Goal: Transaction & Acquisition: Purchase product/service

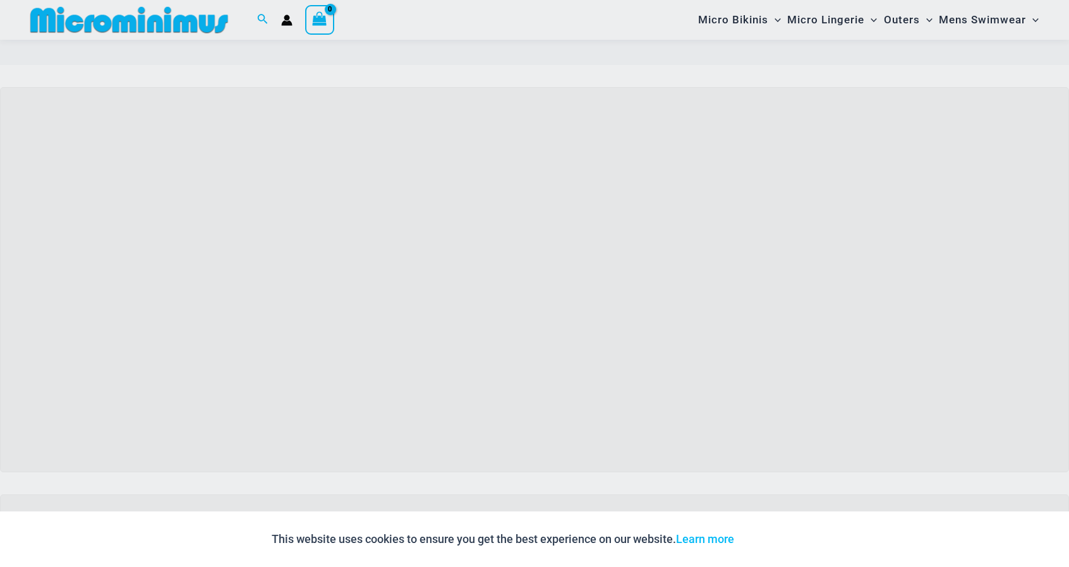
scroll to position [102, 0]
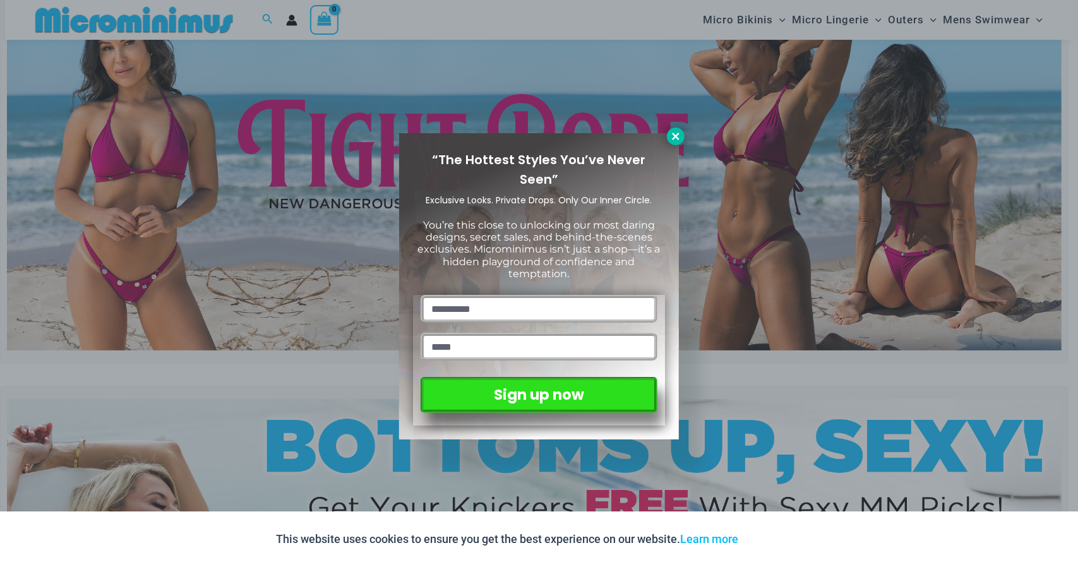
click at [677, 136] on icon at bounding box center [675, 136] width 7 height 7
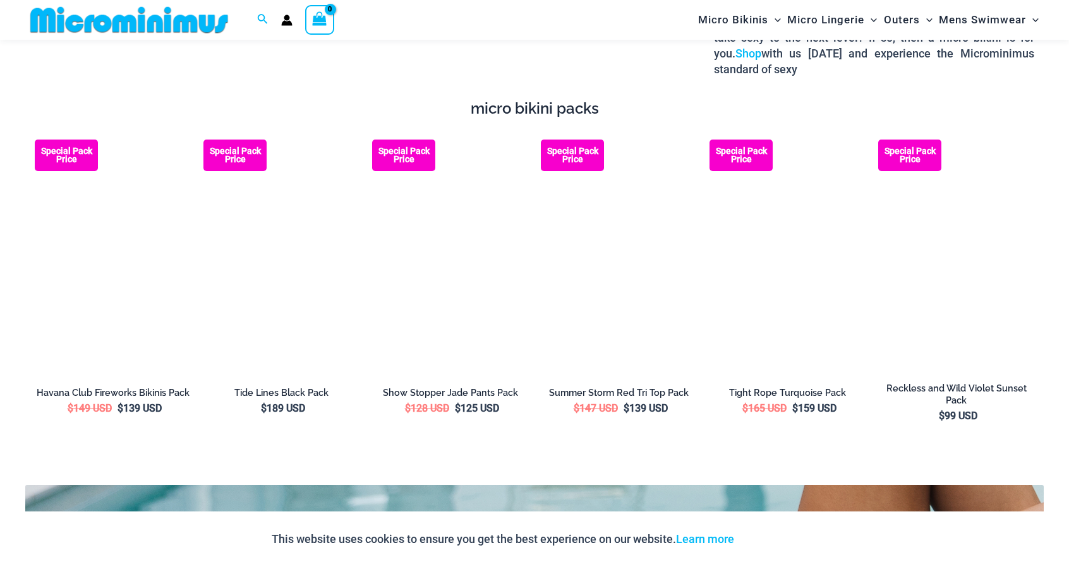
scroll to position [2261, 0]
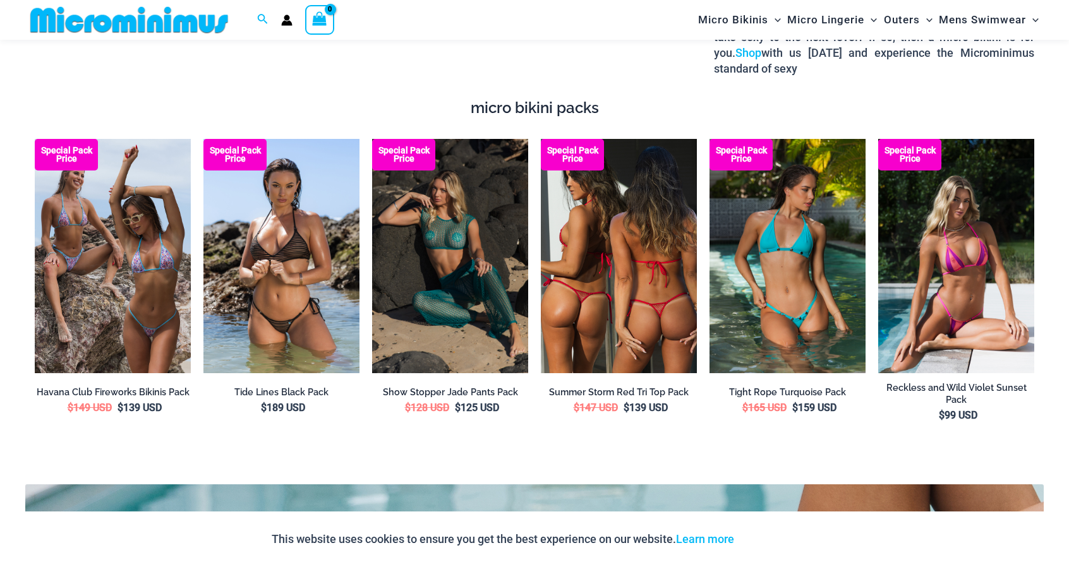
click at [585, 243] on img at bounding box center [619, 256] width 156 height 234
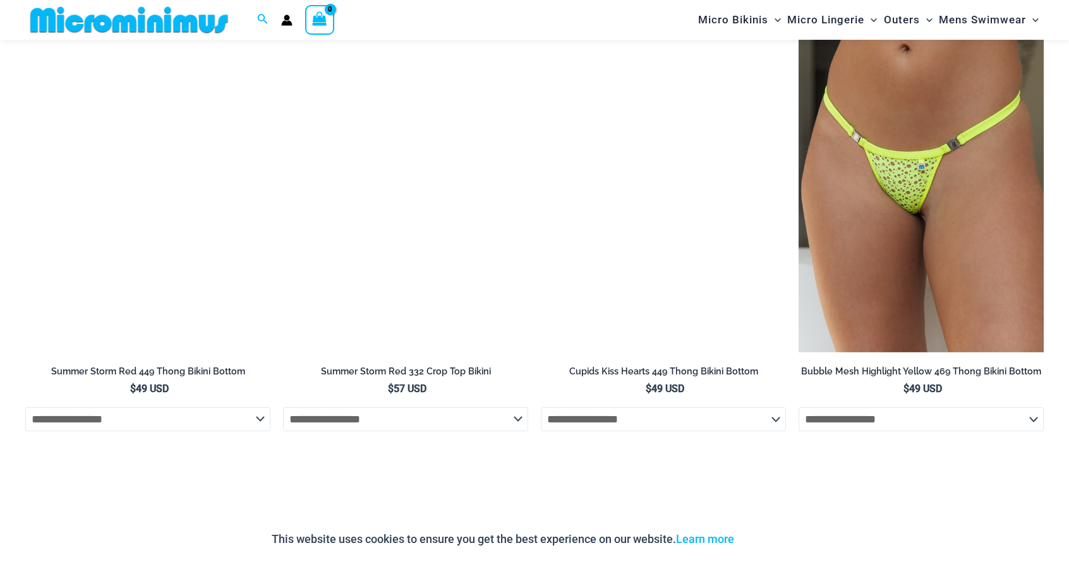
scroll to position [4240, 0]
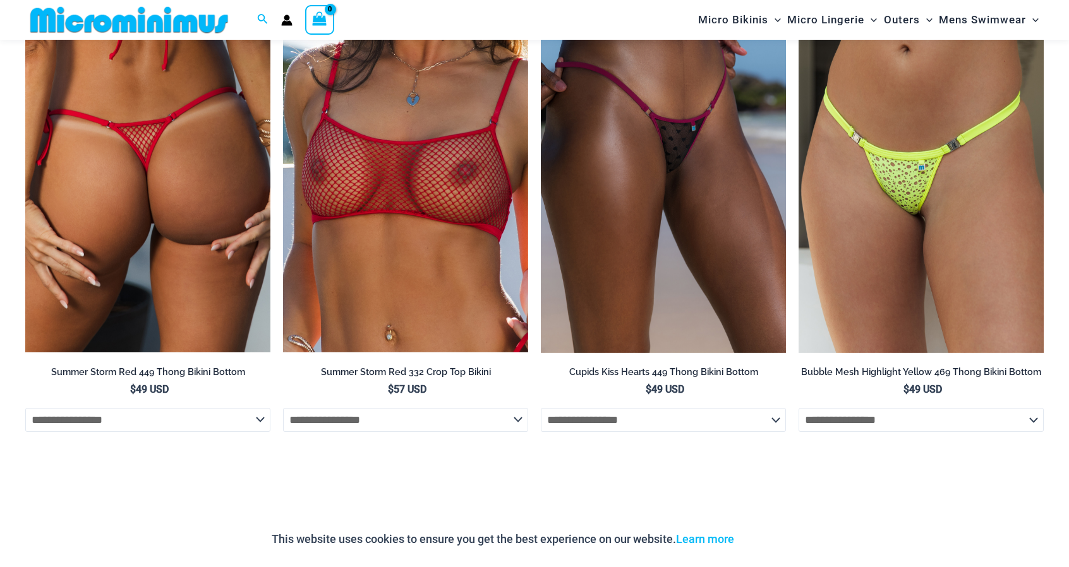
click at [200, 218] on img at bounding box center [147, 168] width 245 height 367
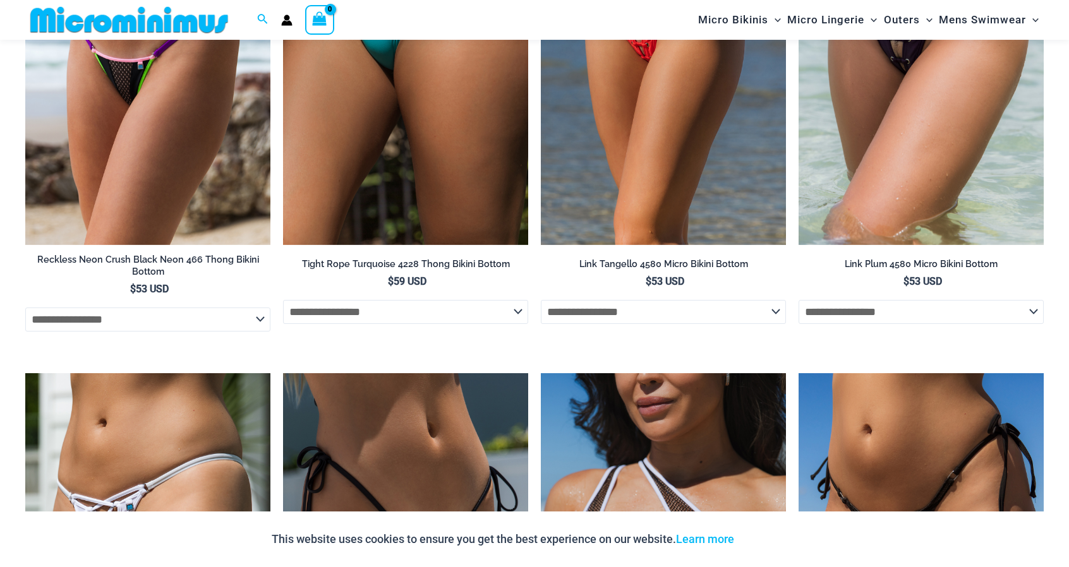
scroll to position [3332, 0]
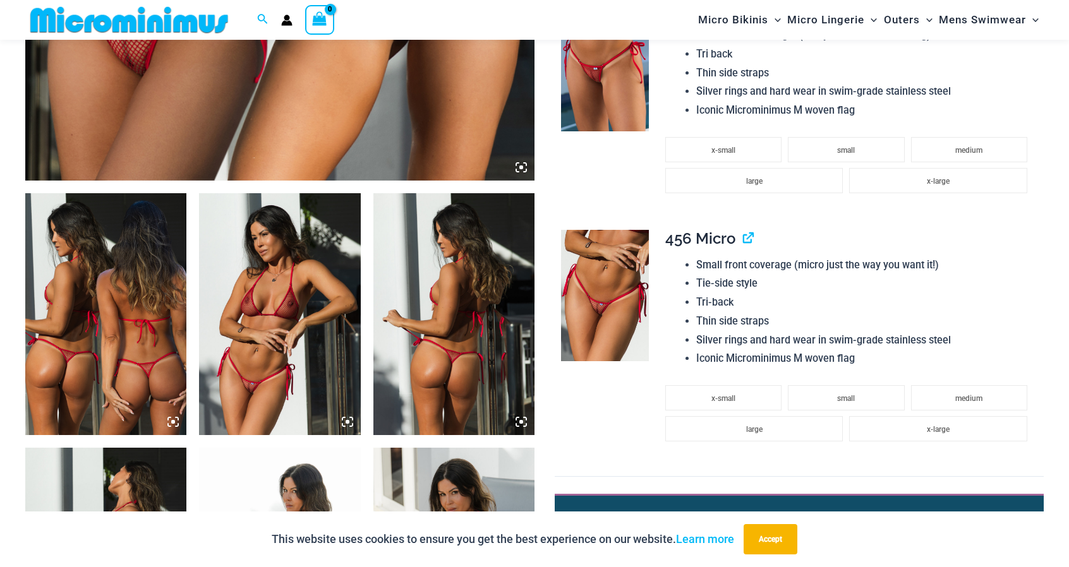
scroll to position [699, 0]
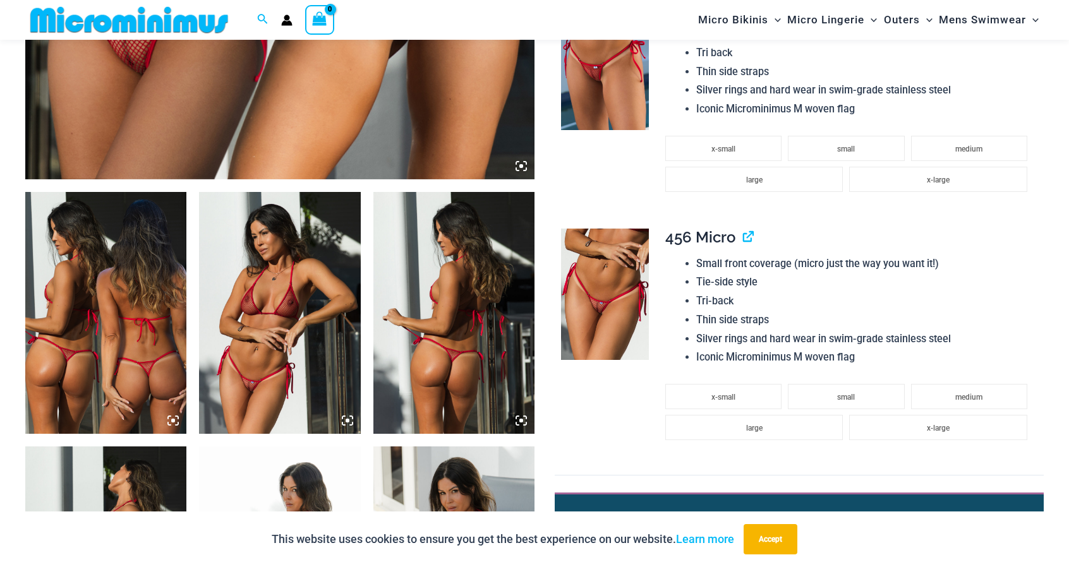
click at [249, 358] on img at bounding box center [279, 313] width 161 height 242
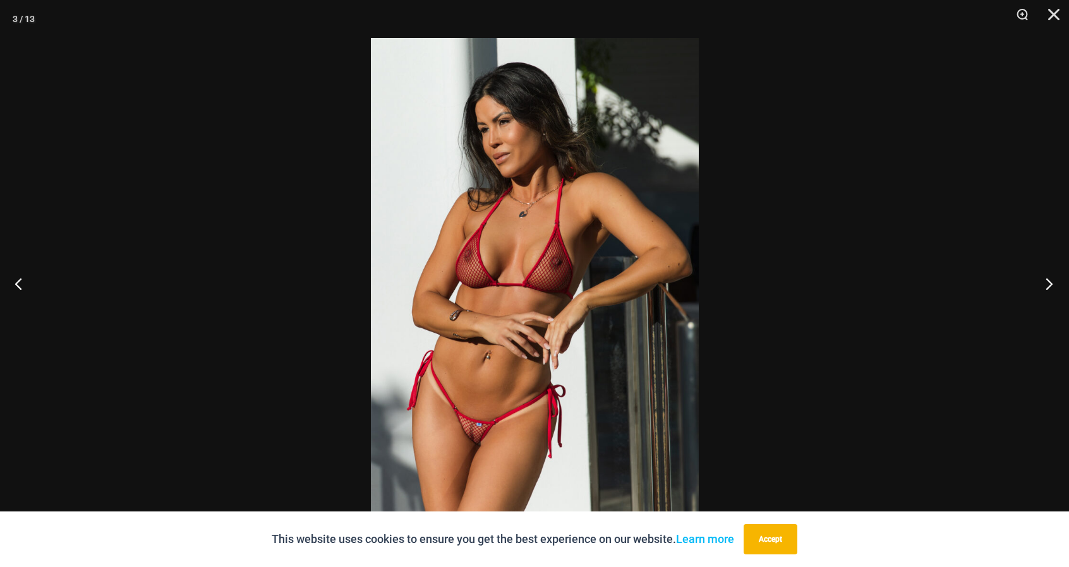
click at [1047, 286] on button "Next" at bounding box center [1044, 283] width 47 height 63
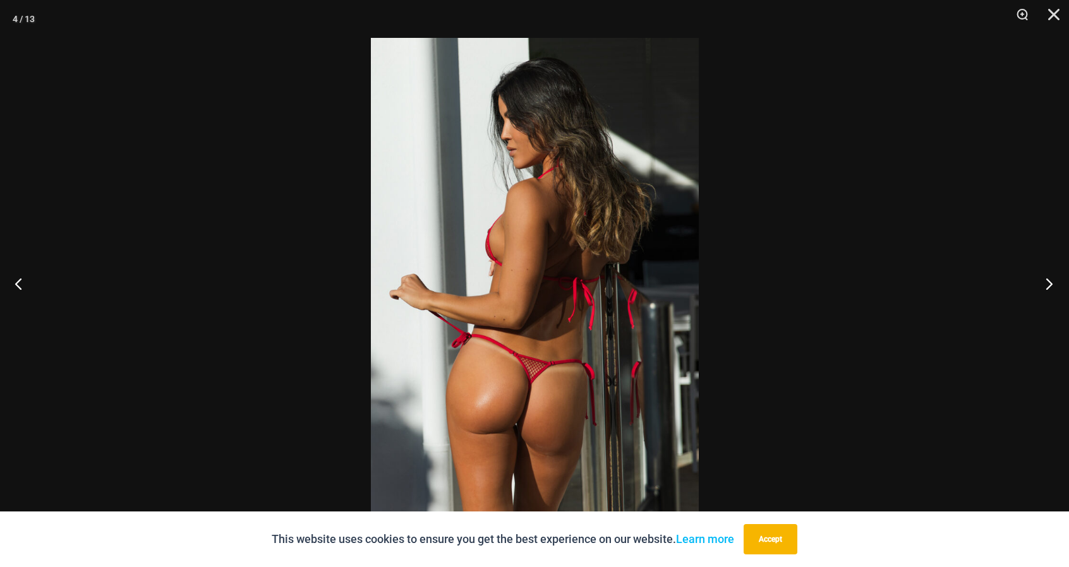
click at [1047, 286] on button "Next" at bounding box center [1044, 283] width 47 height 63
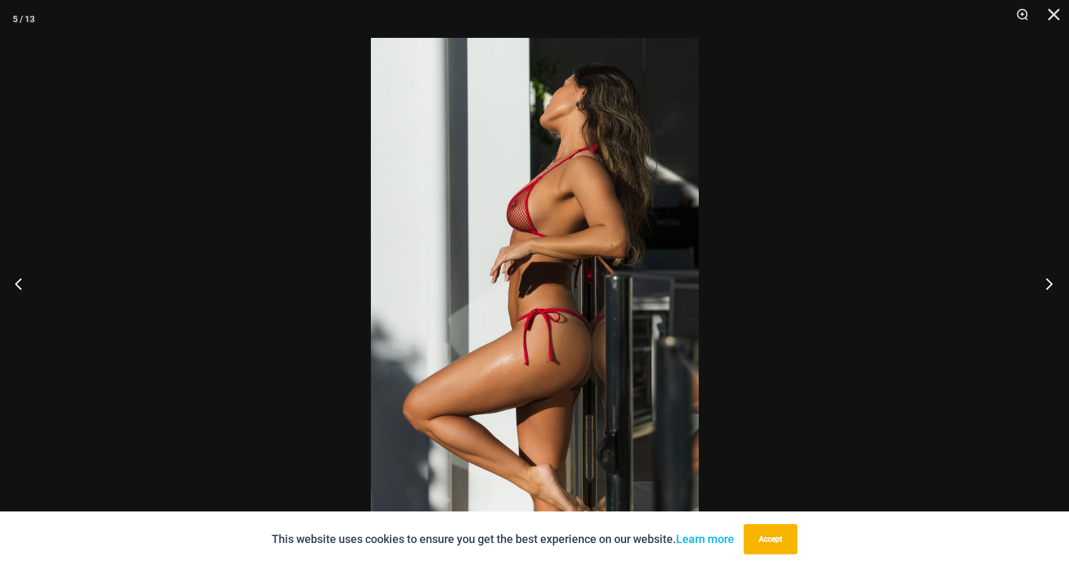
click at [1047, 286] on button "Next" at bounding box center [1044, 283] width 47 height 63
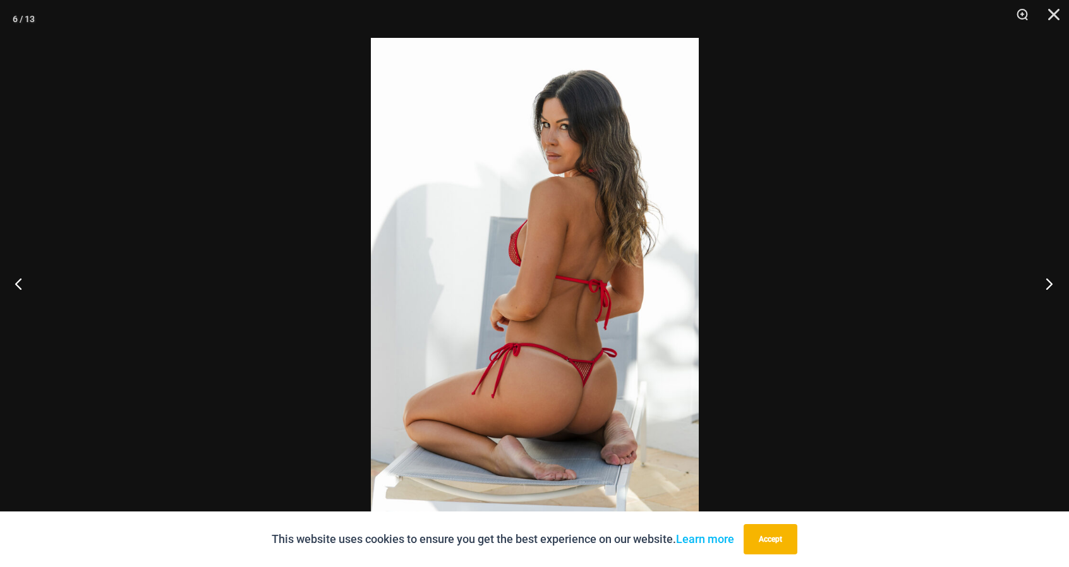
click at [1047, 286] on button "Next" at bounding box center [1044, 283] width 47 height 63
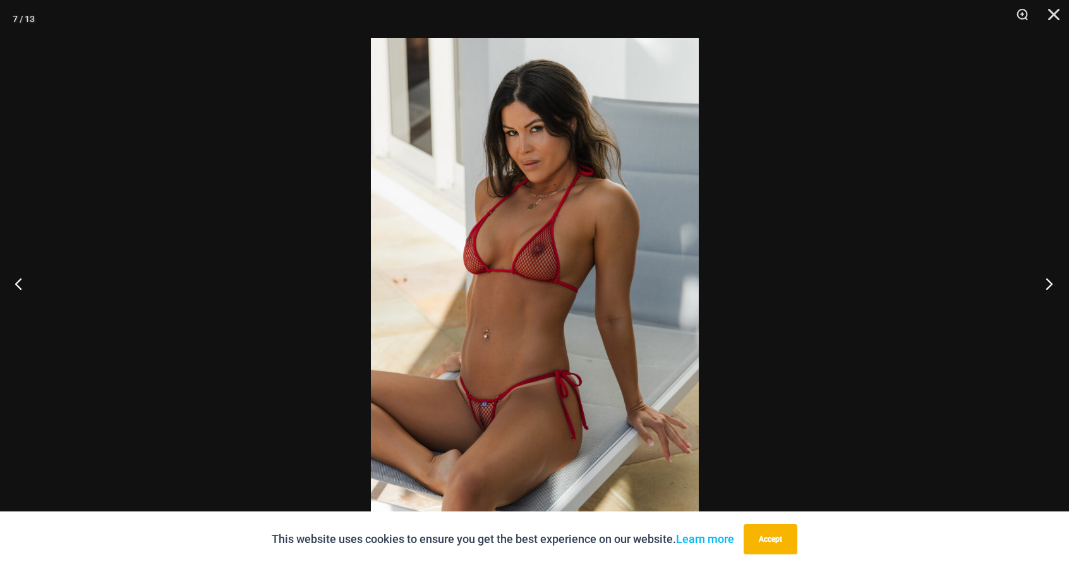
click at [1047, 286] on button "Next" at bounding box center [1044, 283] width 47 height 63
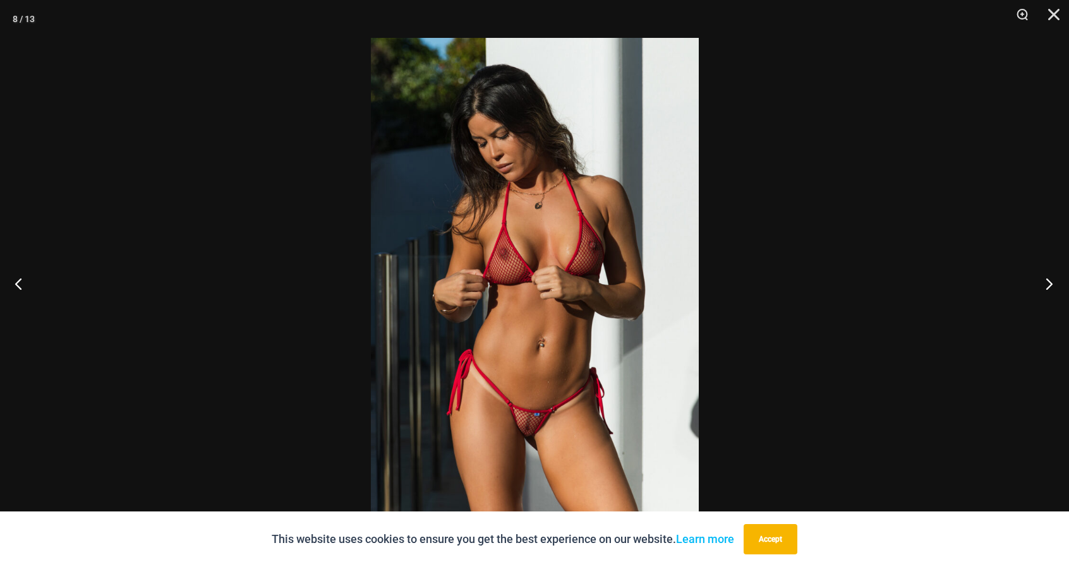
click at [1047, 286] on button "Next" at bounding box center [1044, 283] width 47 height 63
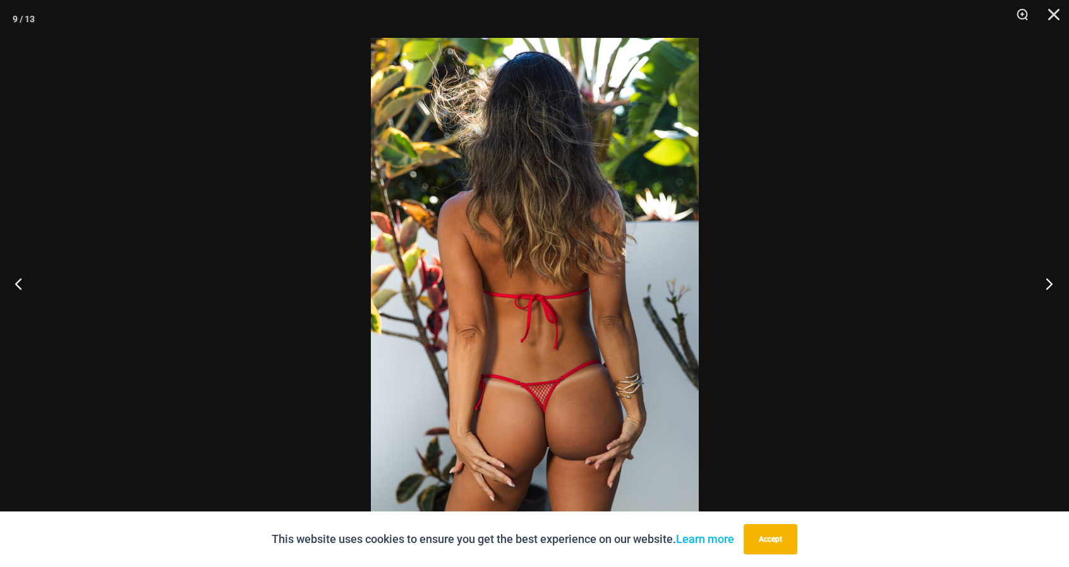
click at [1047, 286] on button "Next" at bounding box center [1044, 283] width 47 height 63
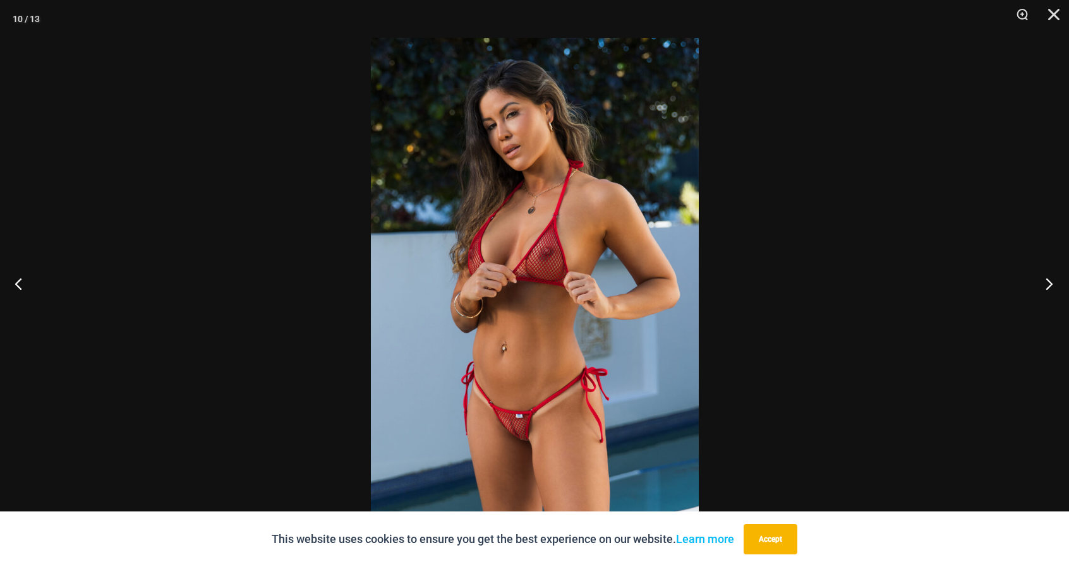
click at [1047, 286] on button "Next" at bounding box center [1044, 283] width 47 height 63
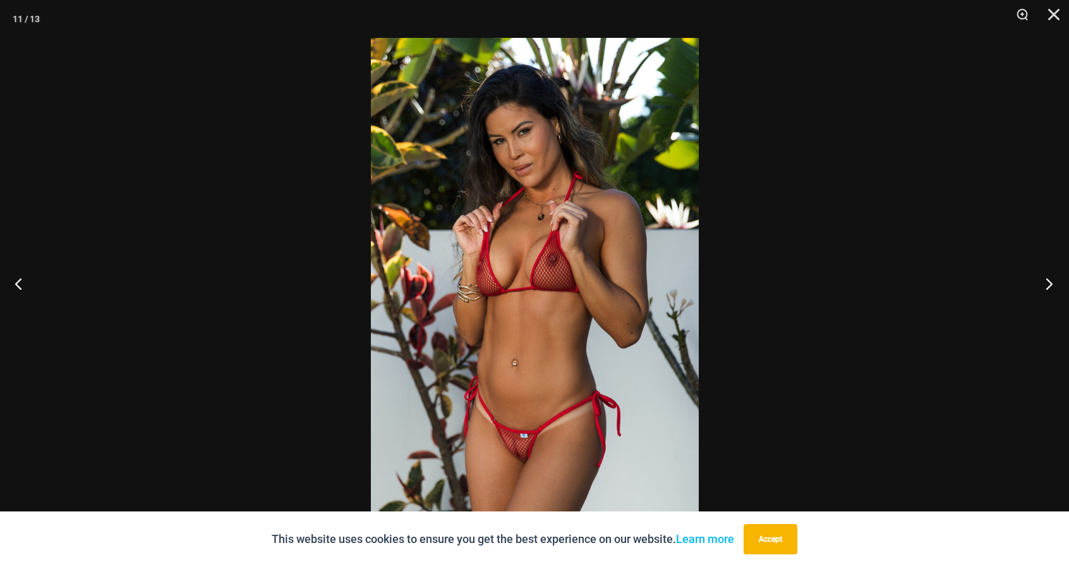
click at [1047, 286] on button "Next" at bounding box center [1044, 283] width 47 height 63
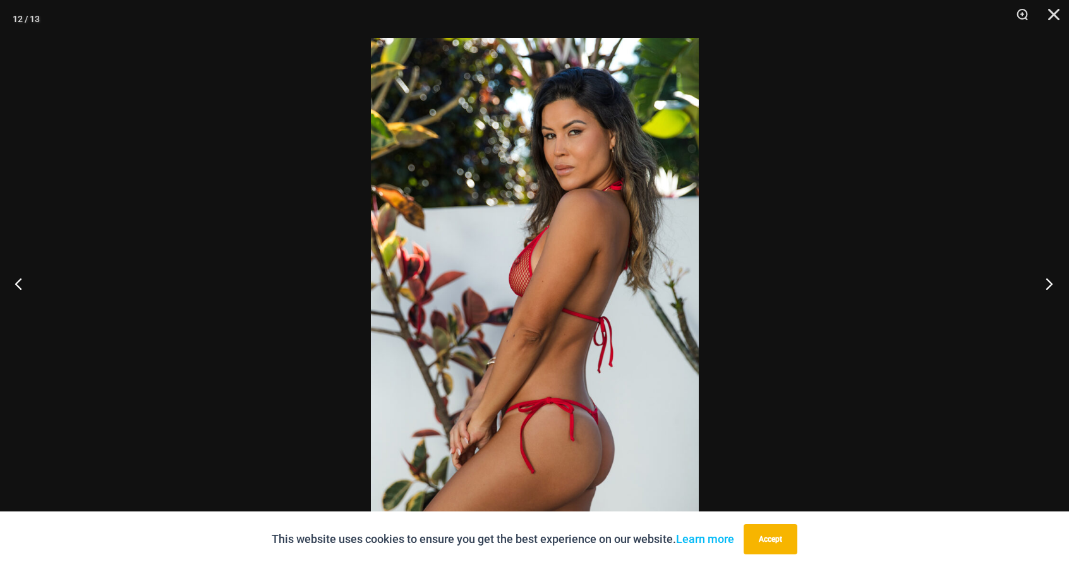
click at [1047, 286] on button "Next" at bounding box center [1044, 283] width 47 height 63
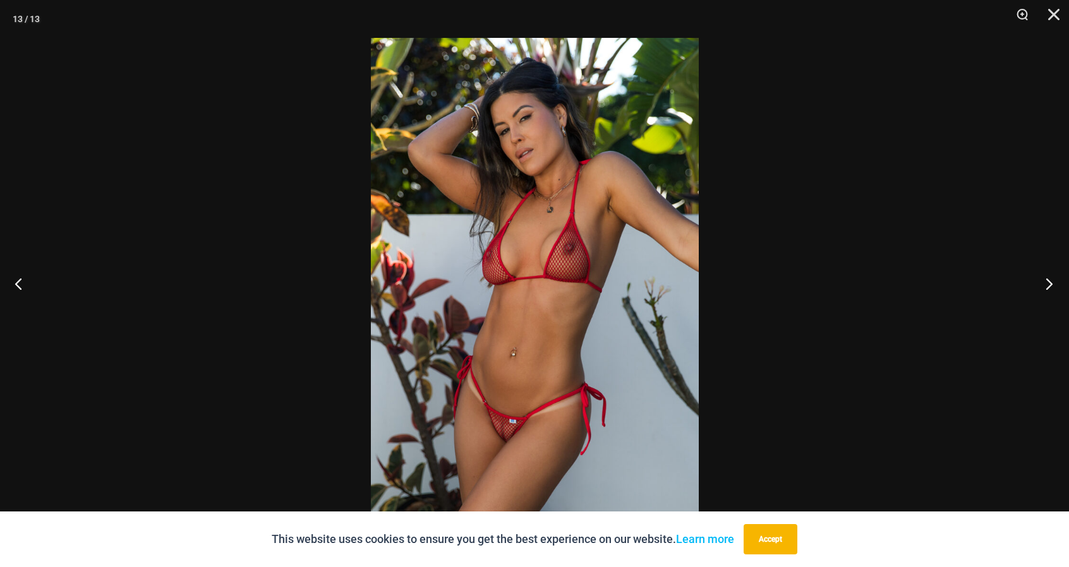
click at [1047, 286] on button "Next" at bounding box center [1044, 283] width 47 height 63
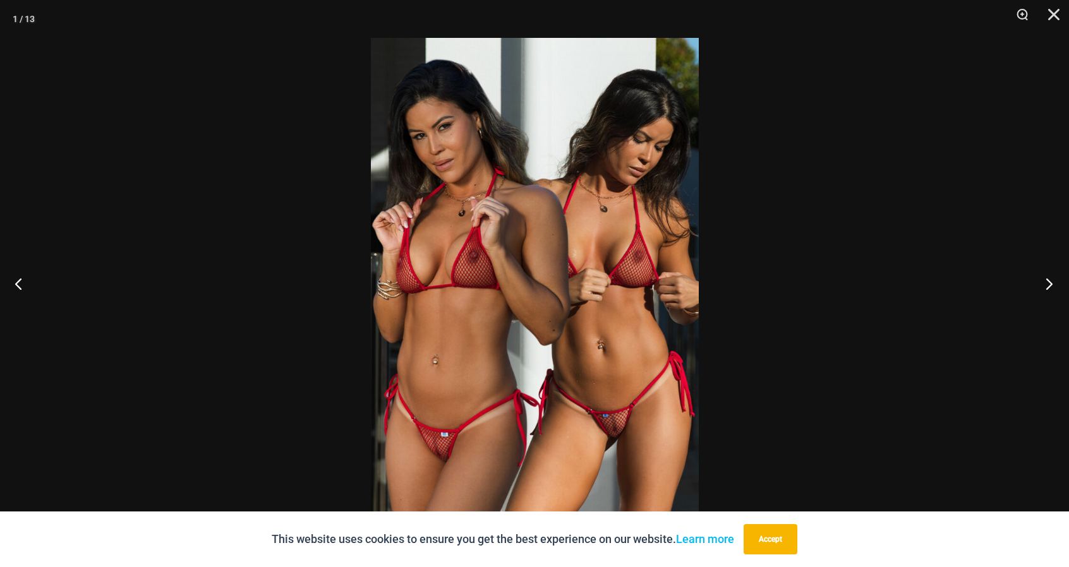
click at [1047, 286] on button "Next" at bounding box center [1044, 283] width 47 height 63
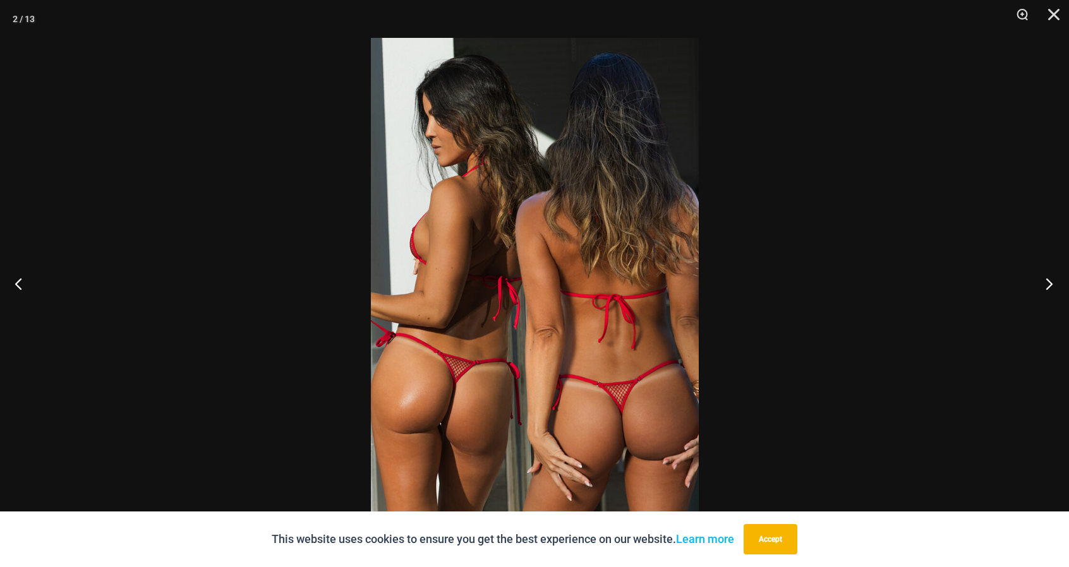
click at [1047, 286] on button "Next" at bounding box center [1044, 283] width 47 height 63
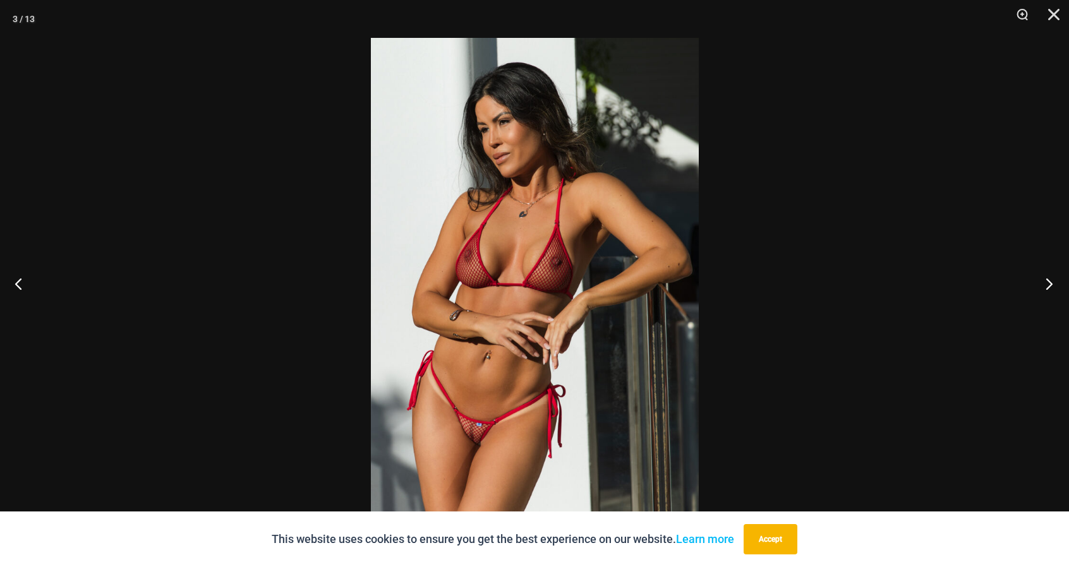
click at [1047, 286] on button "Next" at bounding box center [1044, 283] width 47 height 63
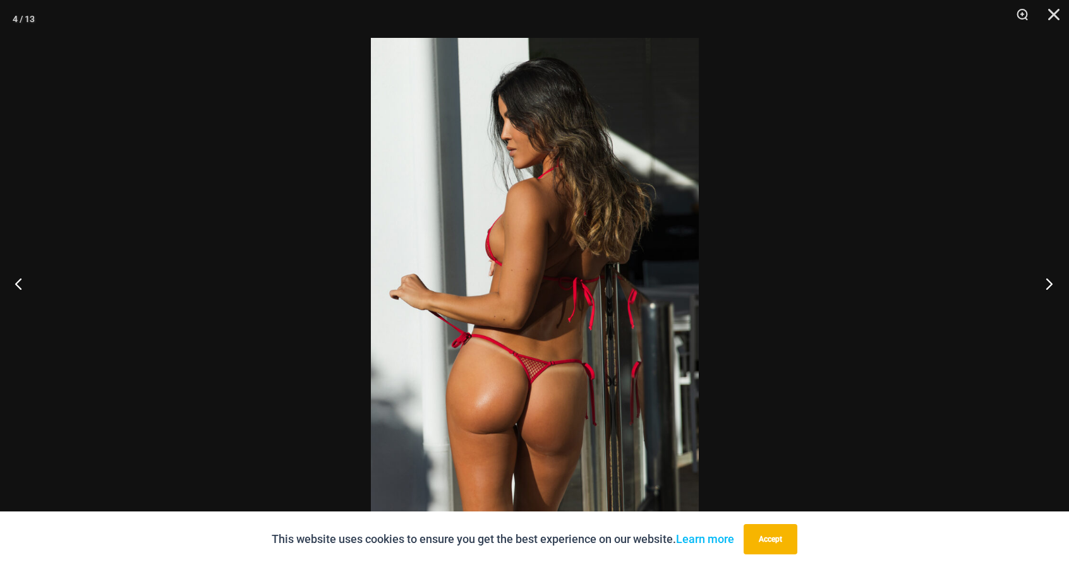
click at [1047, 286] on button "Next" at bounding box center [1044, 283] width 47 height 63
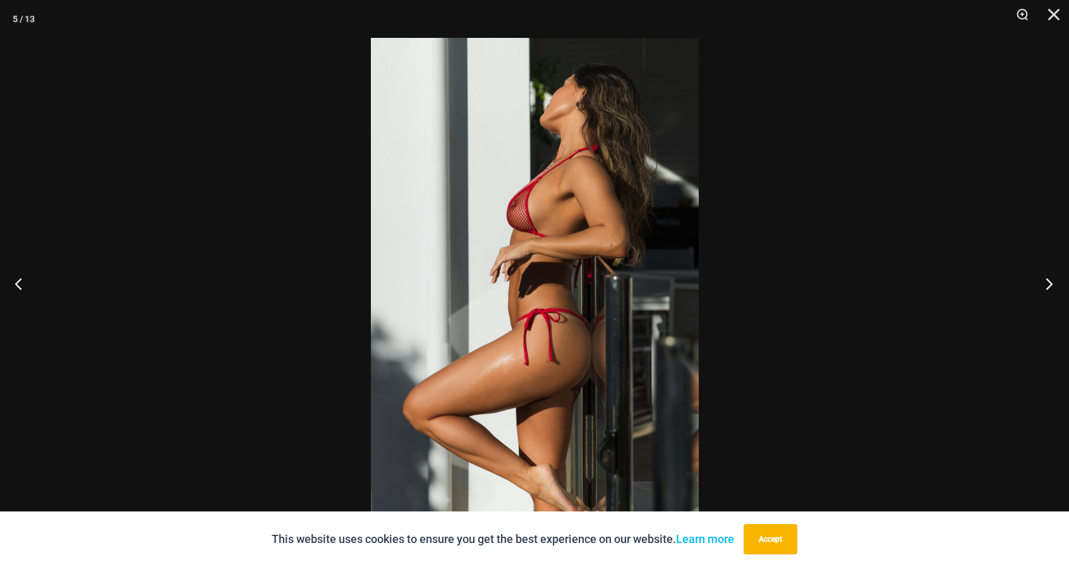
click at [1047, 286] on button "Next" at bounding box center [1044, 283] width 47 height 63
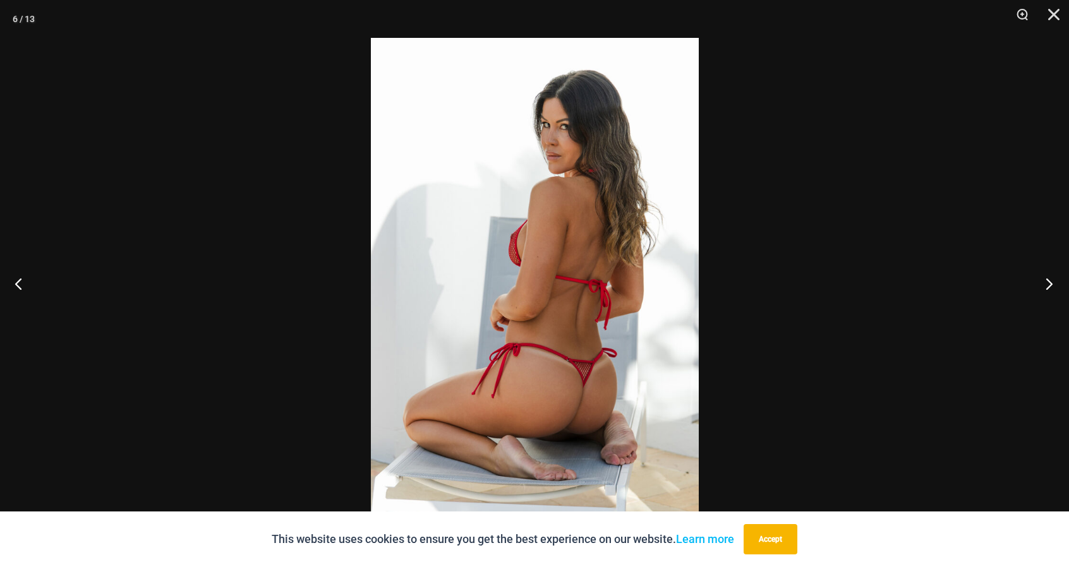
click at [1047, 286] on button "Next" at bounding box center [1044, 283] width 47 height 63
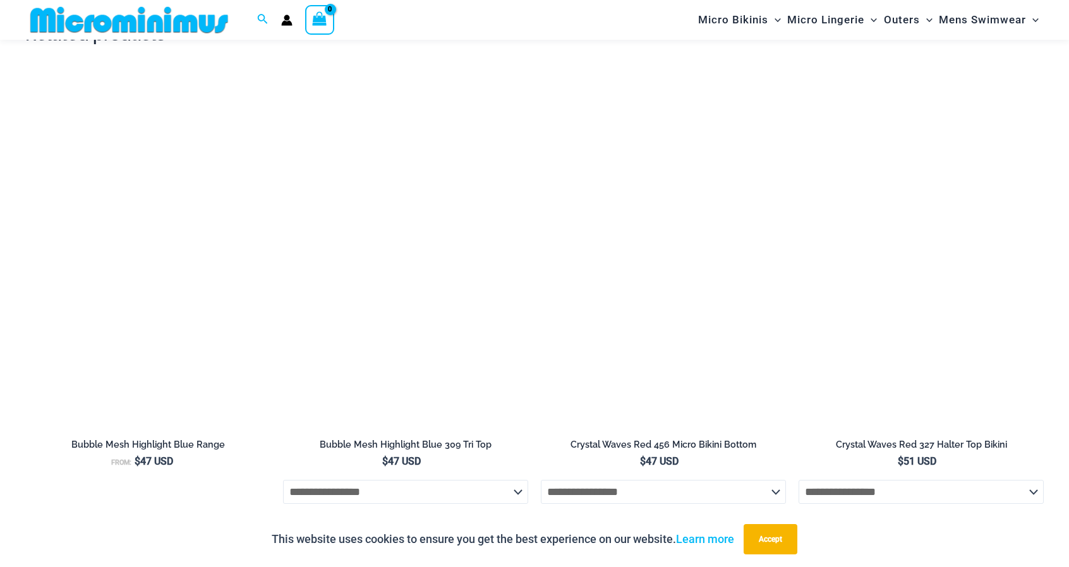
scroll to position [1888, 0]
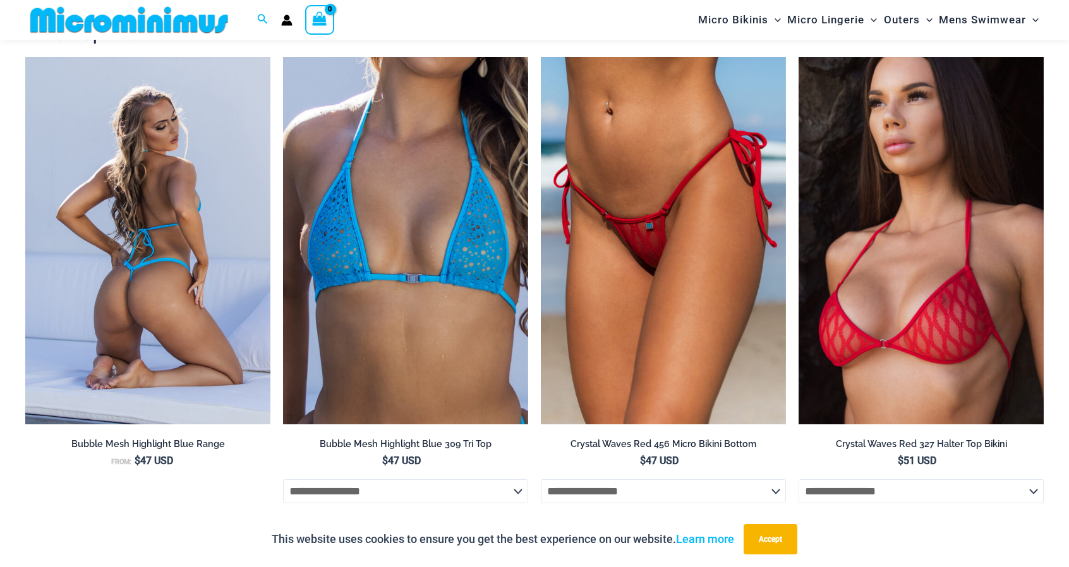
click at [166, 270] on img at bounding box center [147, 241] width 245 height 368
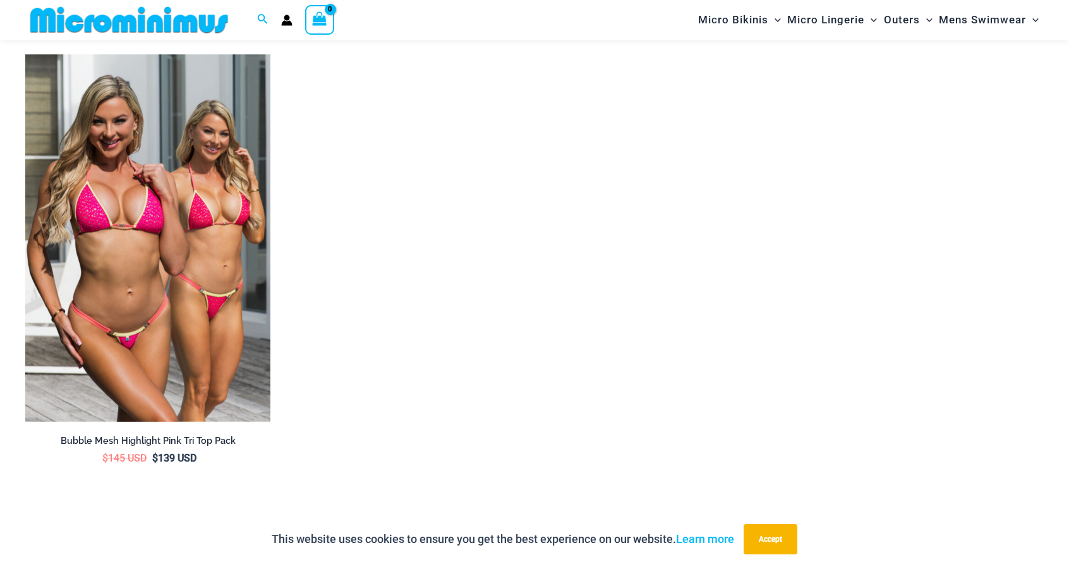
scroll to position [1902, 0]
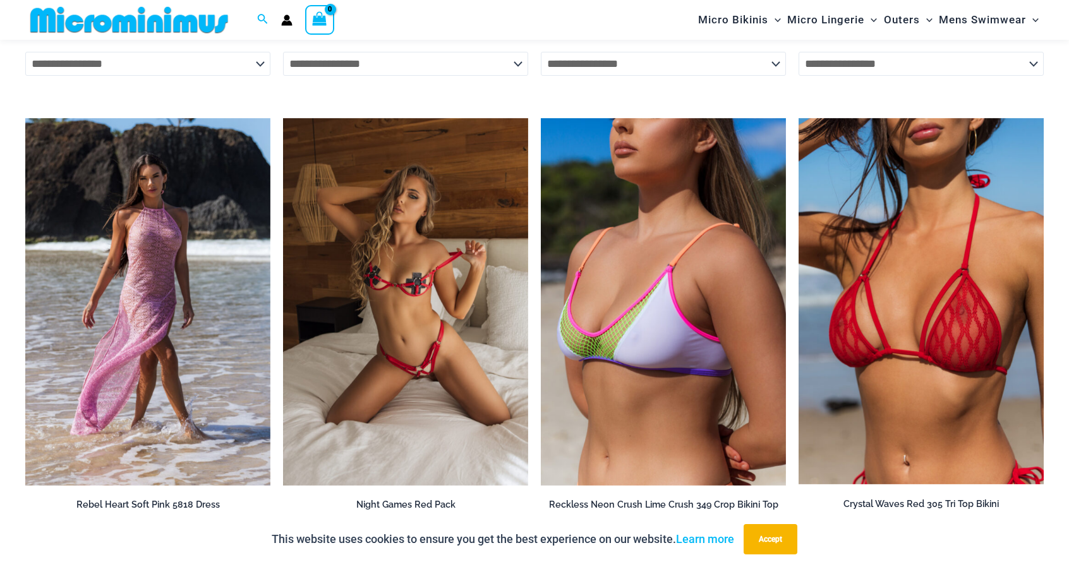
scroll to position [2807, 0]
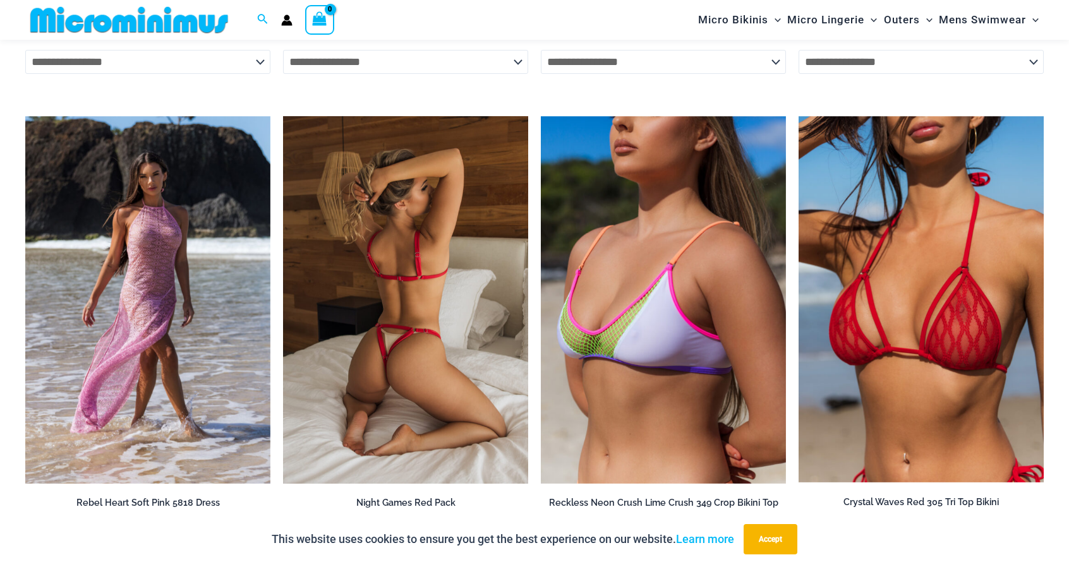
click at [476, 356] on img at bounding box center [405, 300] width 245 height 368
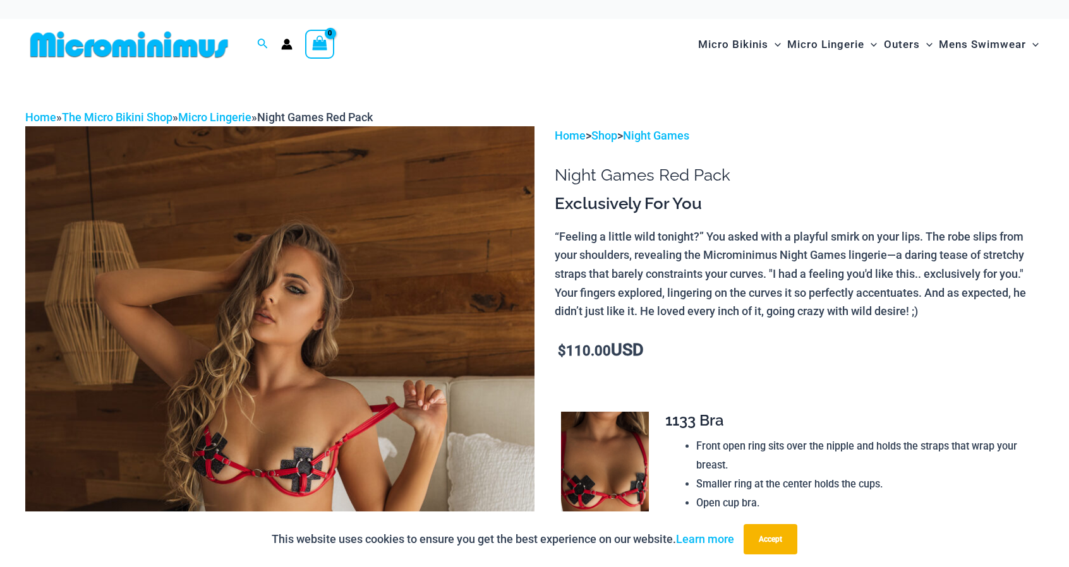
click at [101, 42] on img at bounding box center [129, 44] width 208 height 28
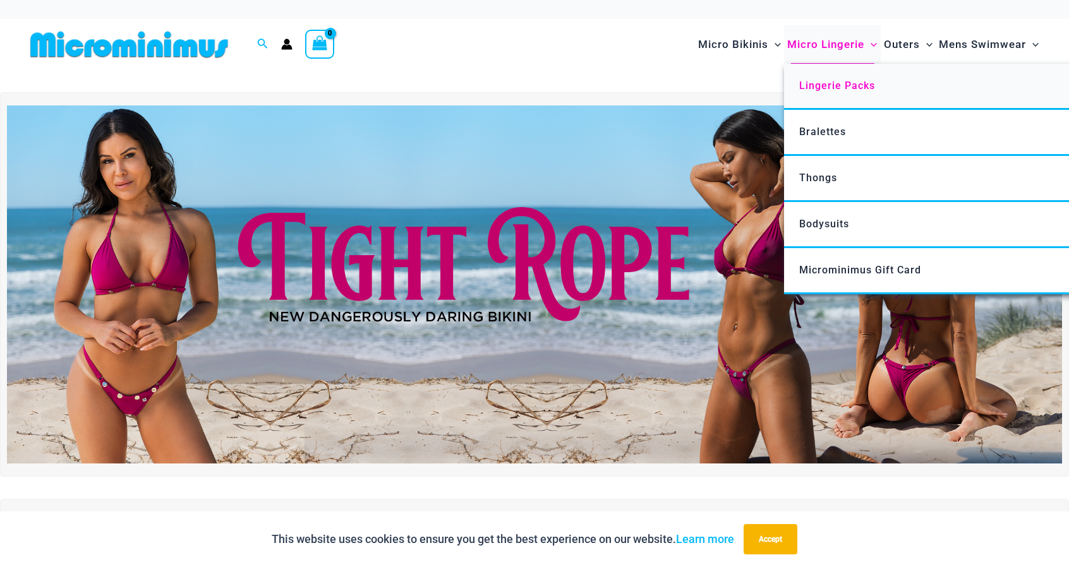
click at [832, 84] on span "Lingerie Packs" at bounding box center [837, 86] width 76 height 12
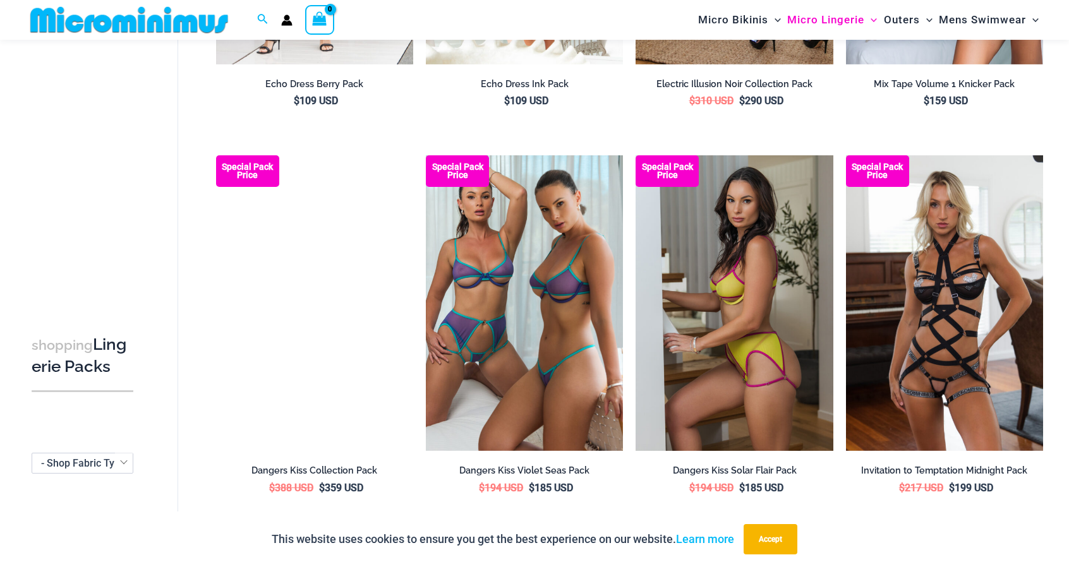
scroll to position [758, 0]
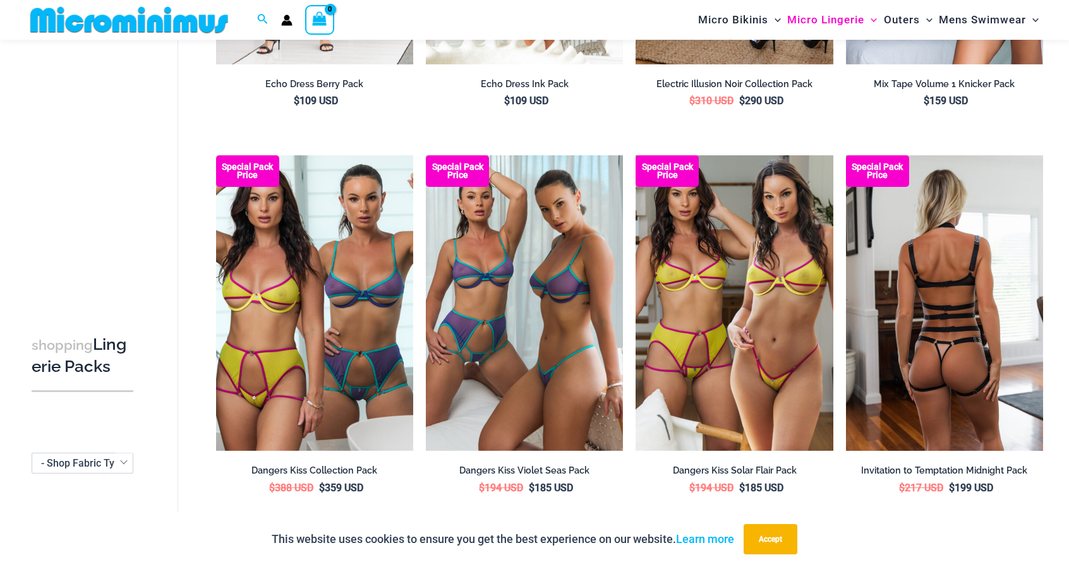
click at [906, 337] on img at bounding box center [944, 303] width 197 height 296
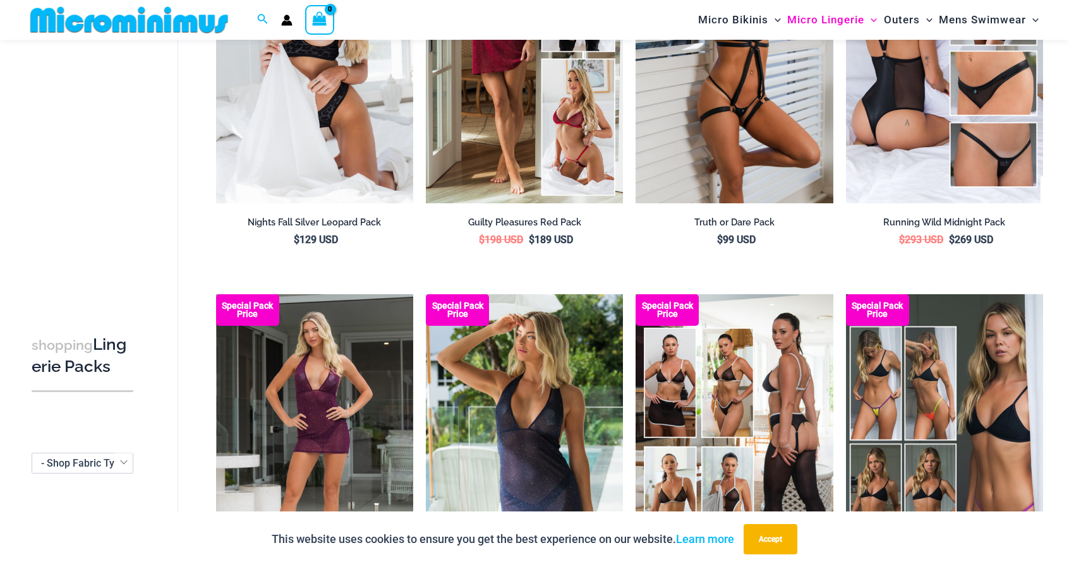
scroll to position [0, 0]
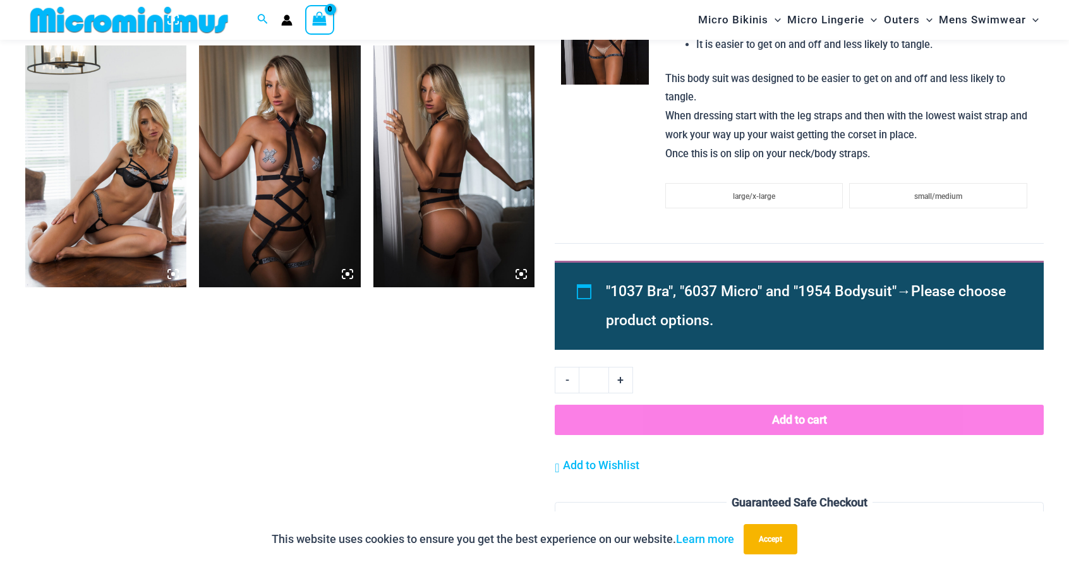
scroll to position [1103, 0]
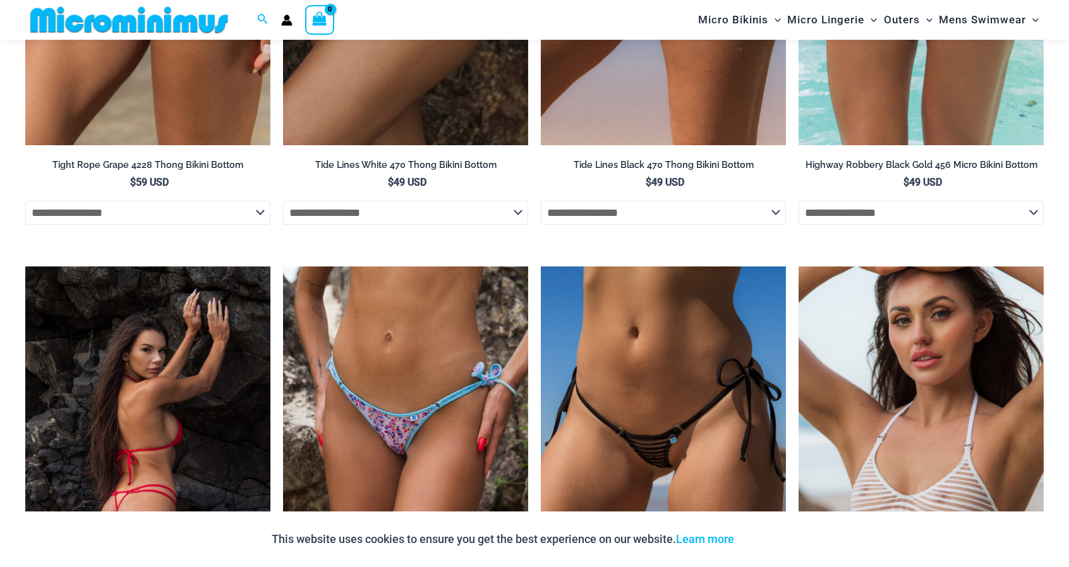
scroll to position [3469, 0]
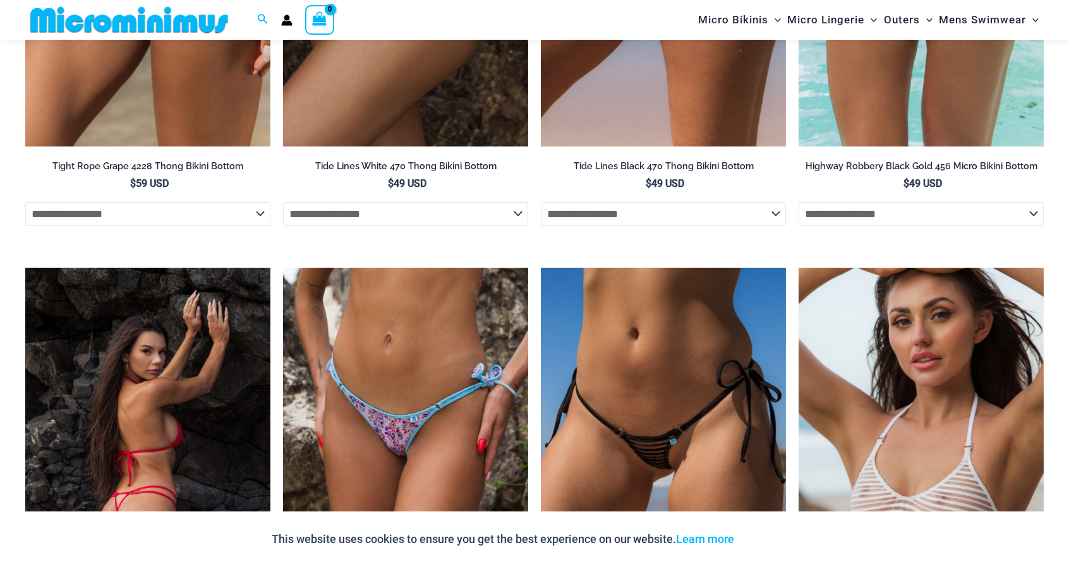
click at [180, 353] on img at bounding box center [147, 452] width 245 height 368
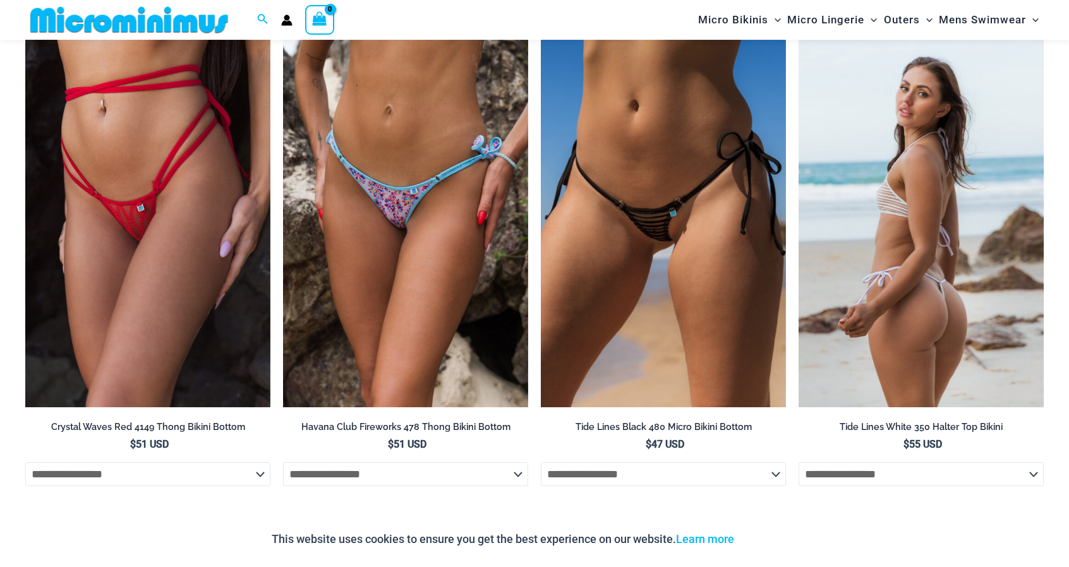
scroll to position [3697, 0]
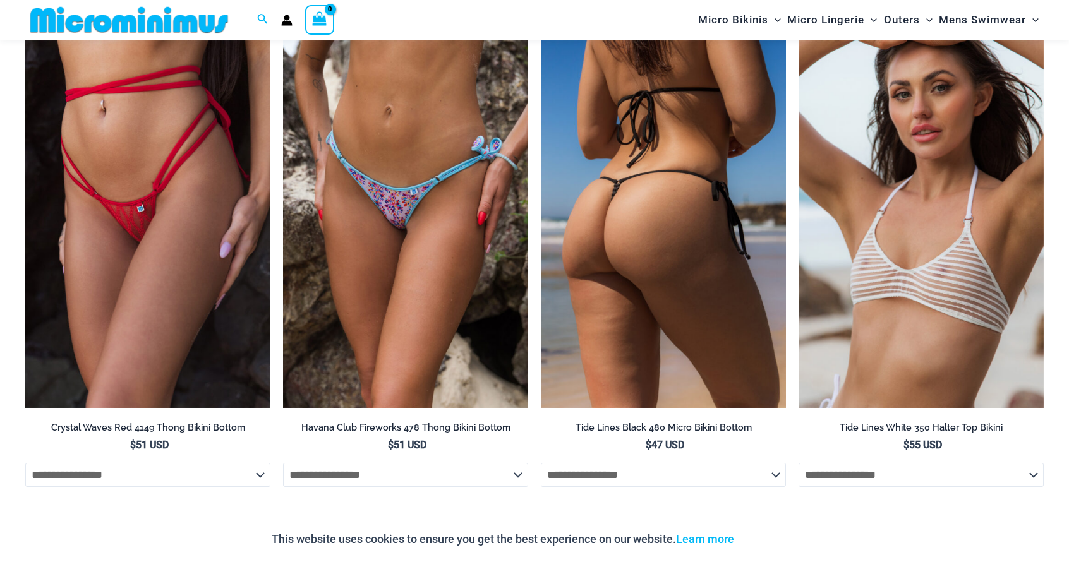
click at [731, 207] on img at bounding box center [663, 224] width 245 height 368
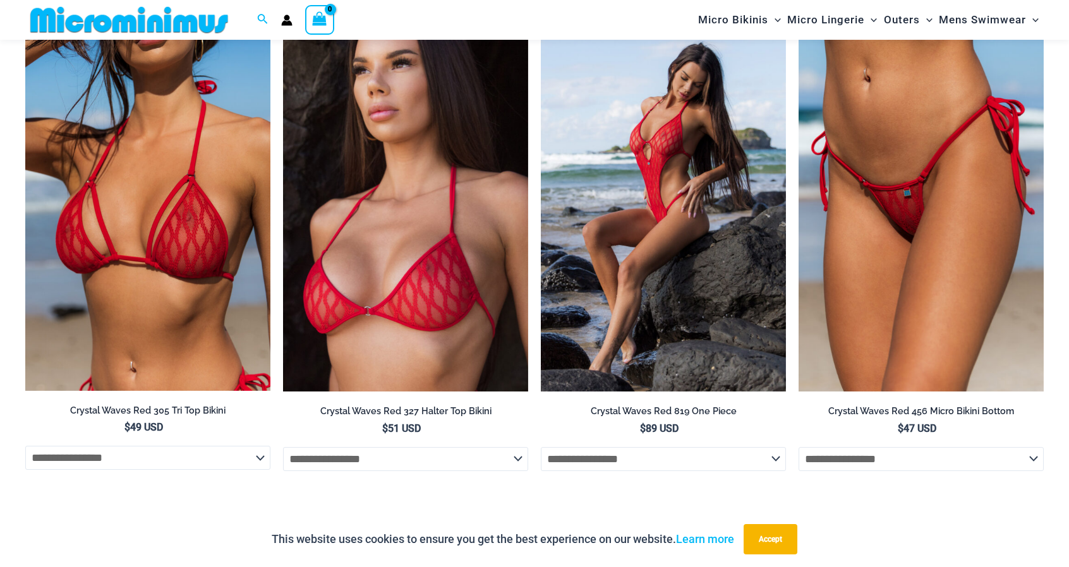
scroll to position [1430, 0]
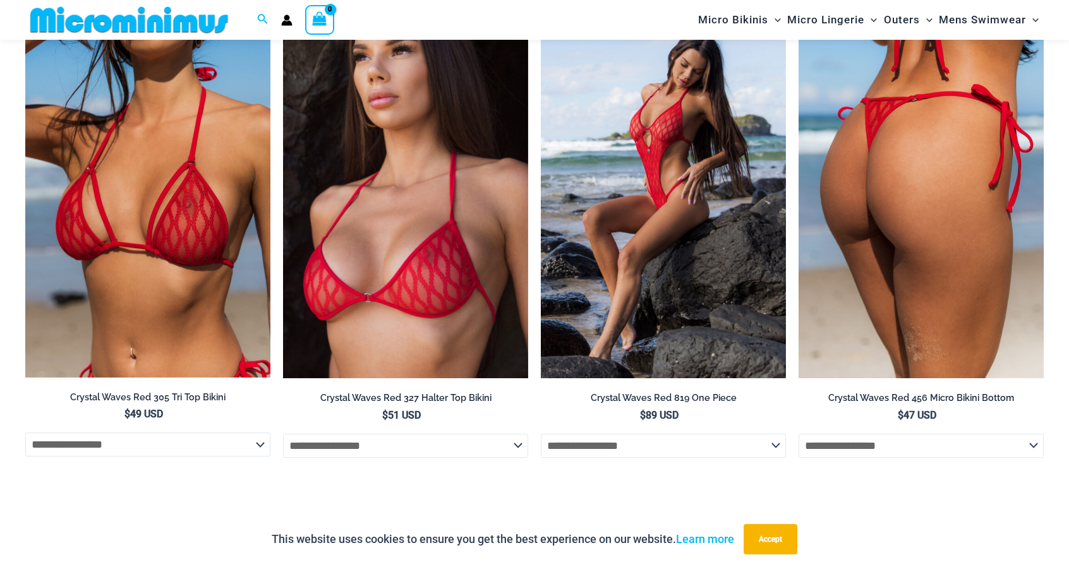
click at [946, 243] on img at bounding box center [920, 195] width 245 height 368
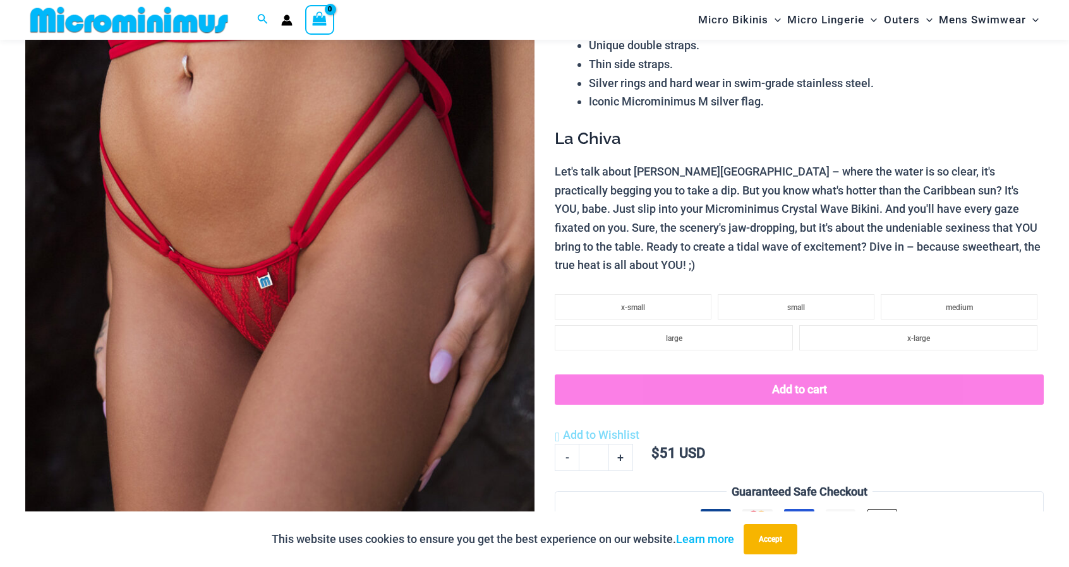
scroll to position [0, 0]
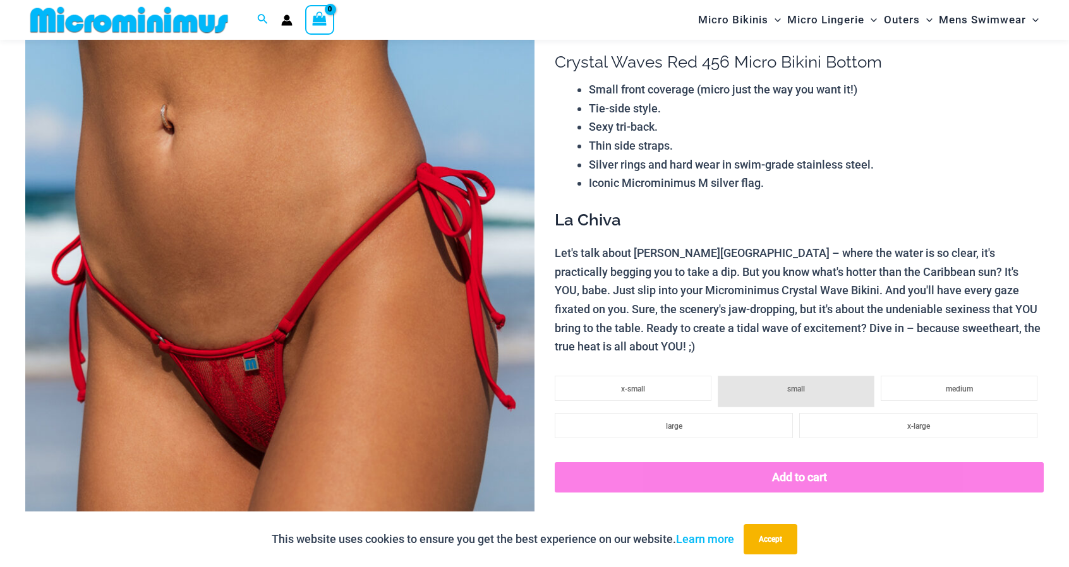
scroll to position [99, 0]
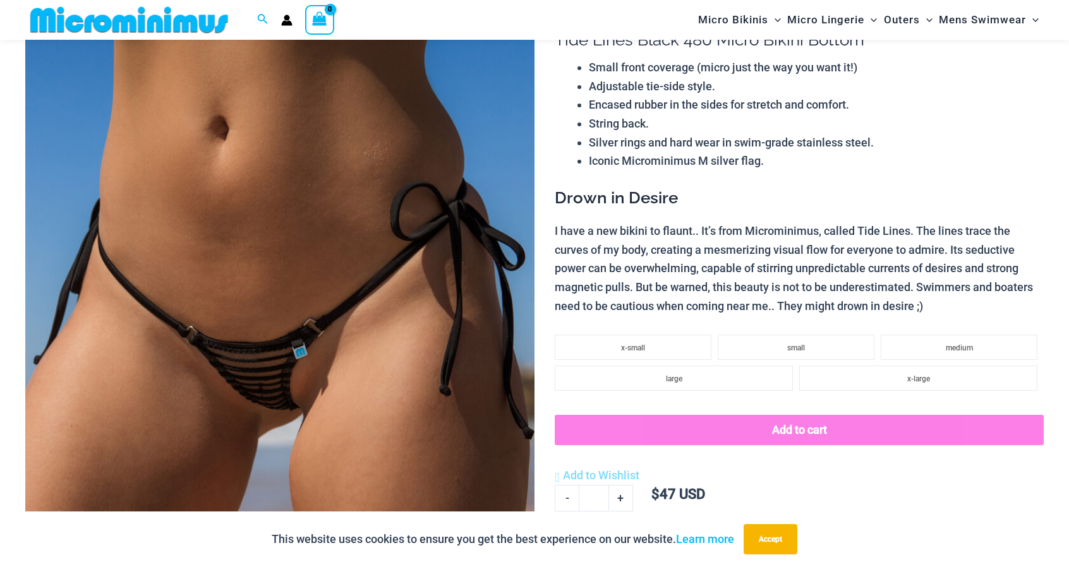
scroll to position [190, 0]
